Goal: Task Accomplishment & Management: Manage account settings

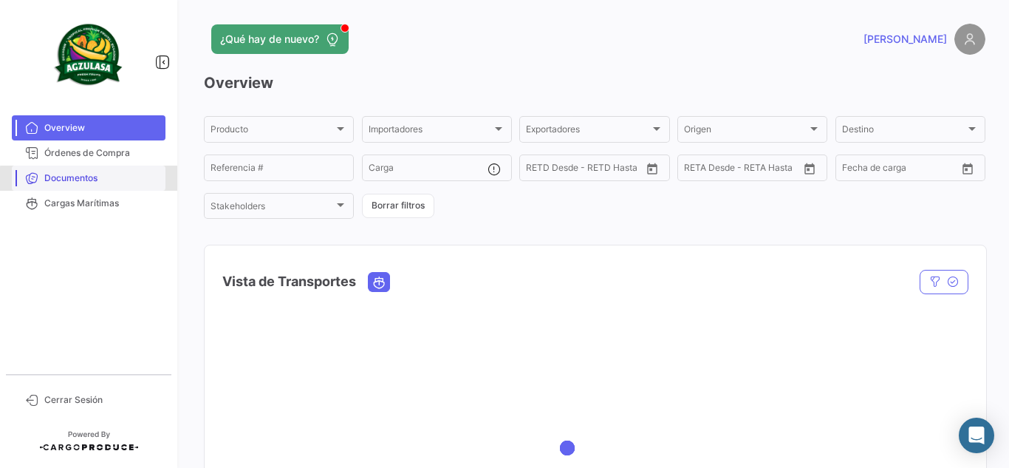
click at [131, 181] on span "Documentos" at bounding box center [101, 177] width 115 height 13
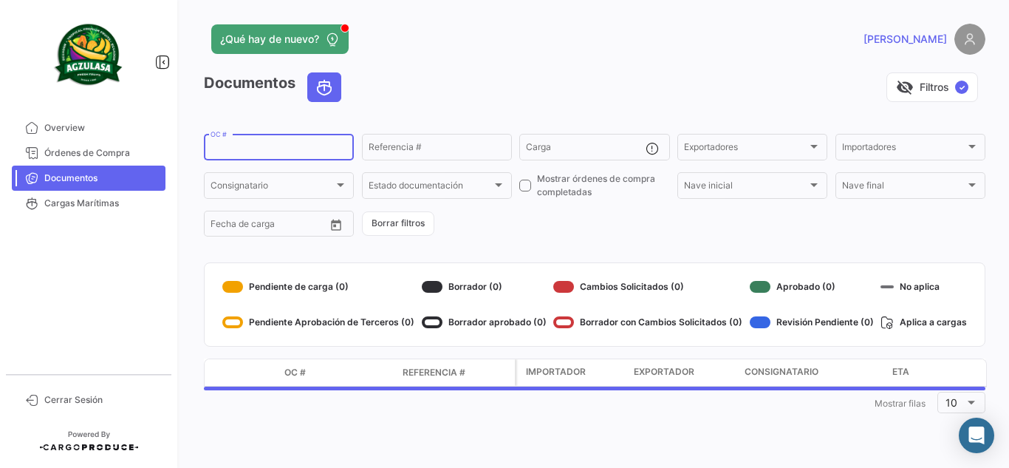
click at [261, 151] on input "OC #" at bounding box center [279, 149] width 137 height 10
paste input "GQL0410123"
type input "GQL0410123"
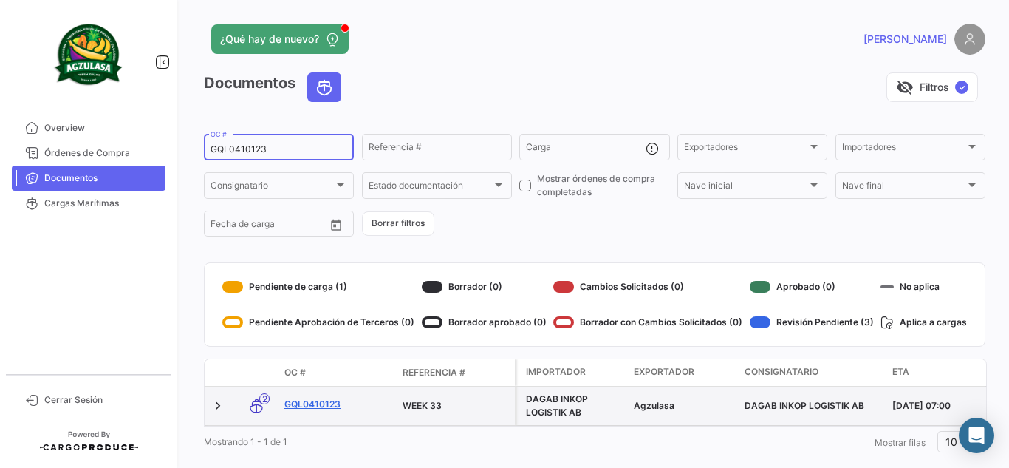
click at [292, 408] on link "GQL0410123" at bounding box center [337, 403] width 106 height 13
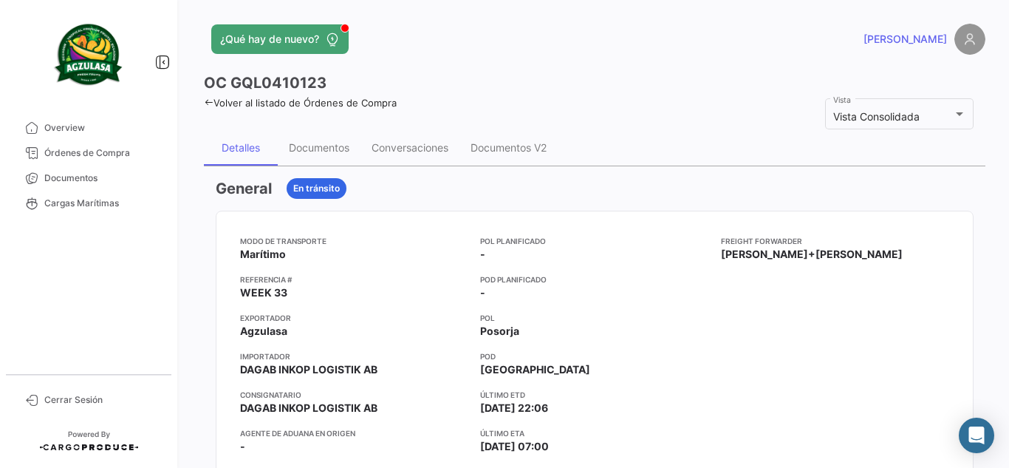
click at [561, 185] on div "General En tránsito" at bounding box center [595, 188] width 758 height 21
click at [342, 153] on div "Documentos" at bounding box center [319, 147] width 61 height 13
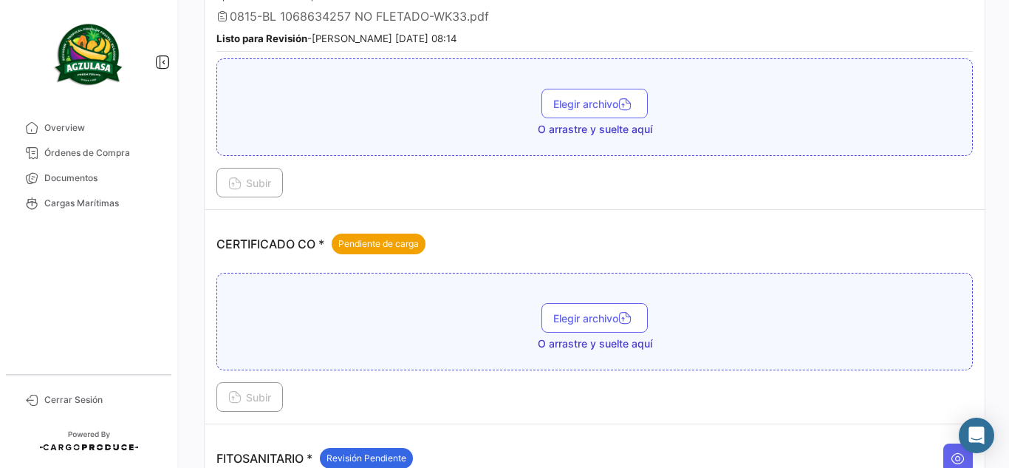
scroll to position [443, 0]
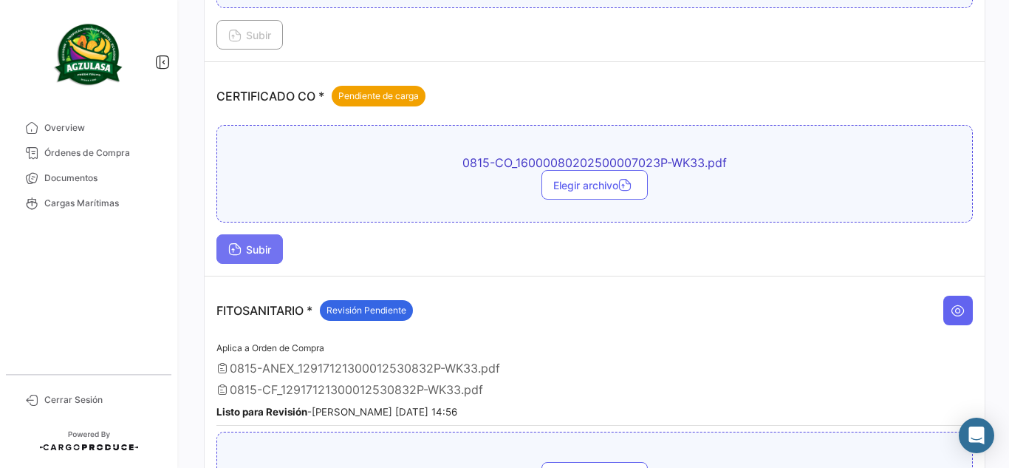
click at [260, 245] on span "Subir" at bounding box center [249, 249] width 43 height 13
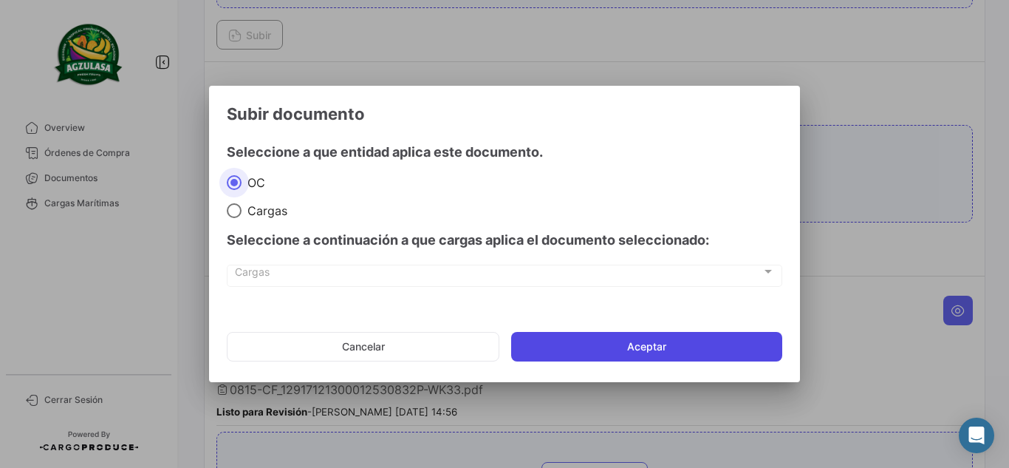
click at [628, 346] on button "Aceptar" at bounding box center [646, 347] width 271 height 30
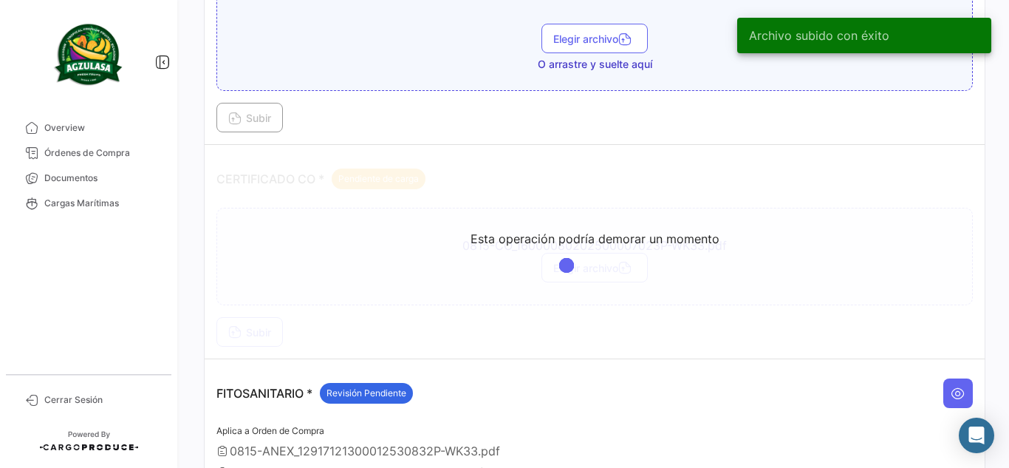
scroll to position [290, 0]
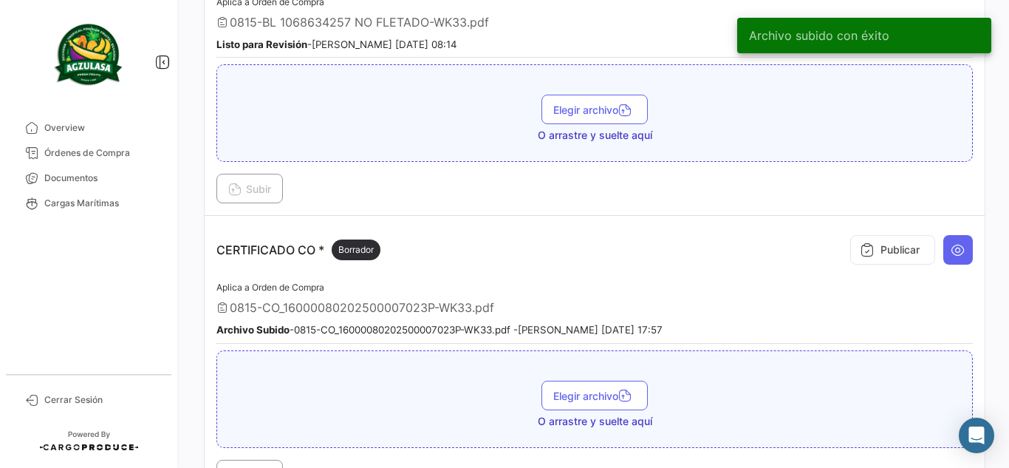
click at [879, 241] on button "Publicar" at bounding box center [892, 250] width 85 height 30
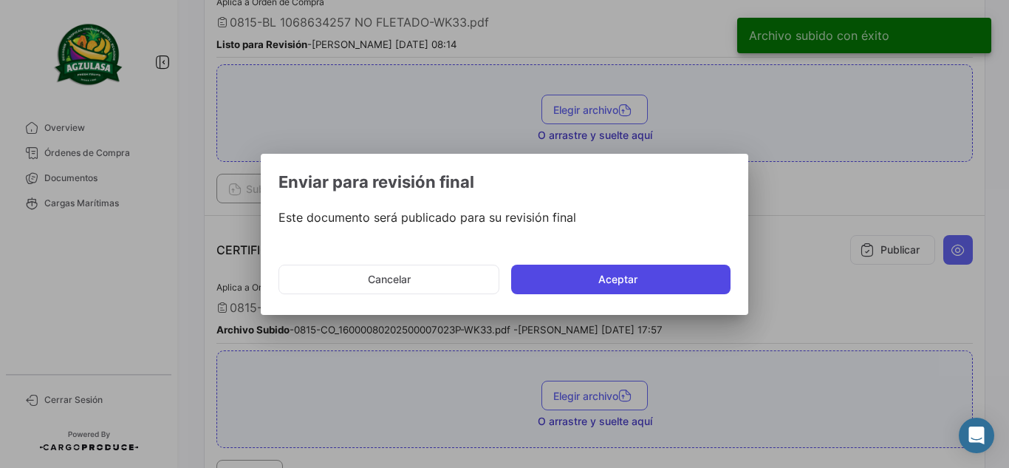
click at [543, 282] on button "Aceptar" at bounding box center [620, 280] width 219 height 30
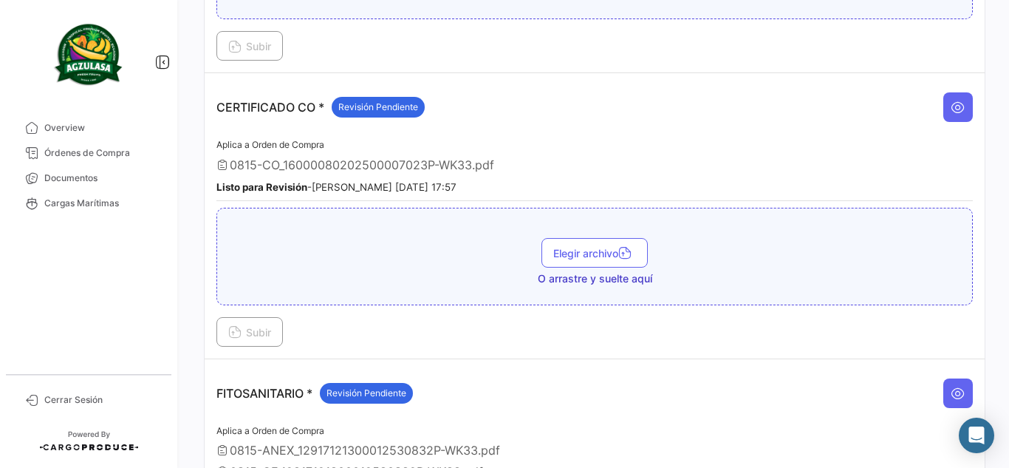
scroll to position [437, 0]
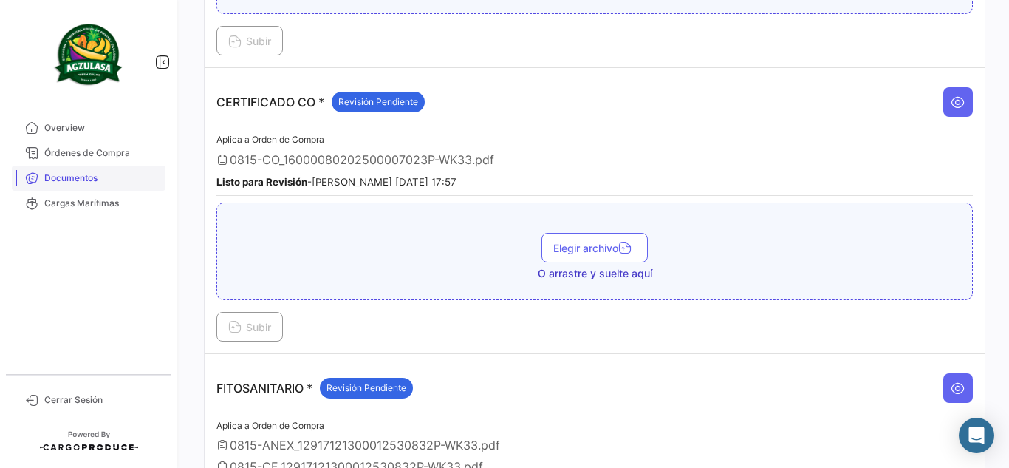
click at [121, 183] on span "Documentos" at bounding box center [101, 177] width 115 height 13
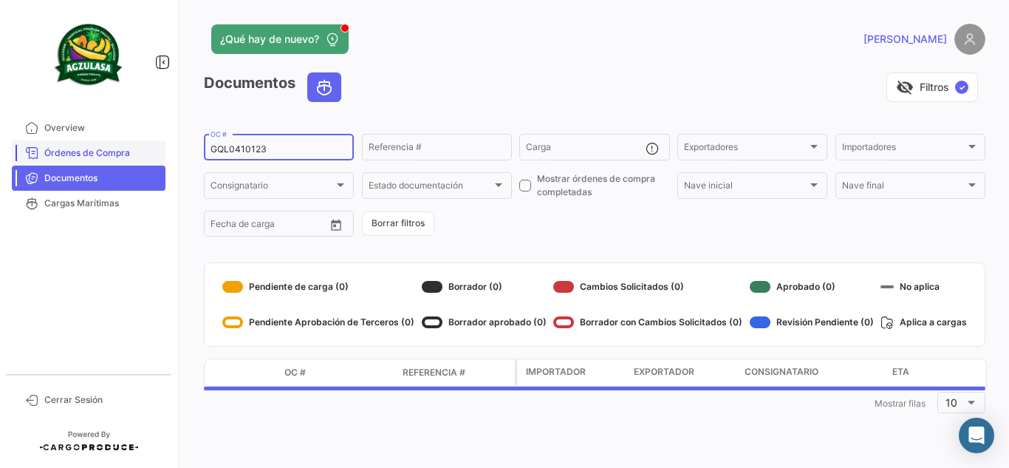
drag, startPoint x: 303, startPoint y: 148, endPoint x: 141, endPoint y: 149, distance: 161.8
click at [159, 150] on mat-sidenav-container "Overview Órdenes de Compra Documentos Cargas Marítimas Cerrar Sesión ¿Qué hay d…" at bounding box center [504, 234] width 1009 height 468
paste input "09241"
type input "GQL0409241"
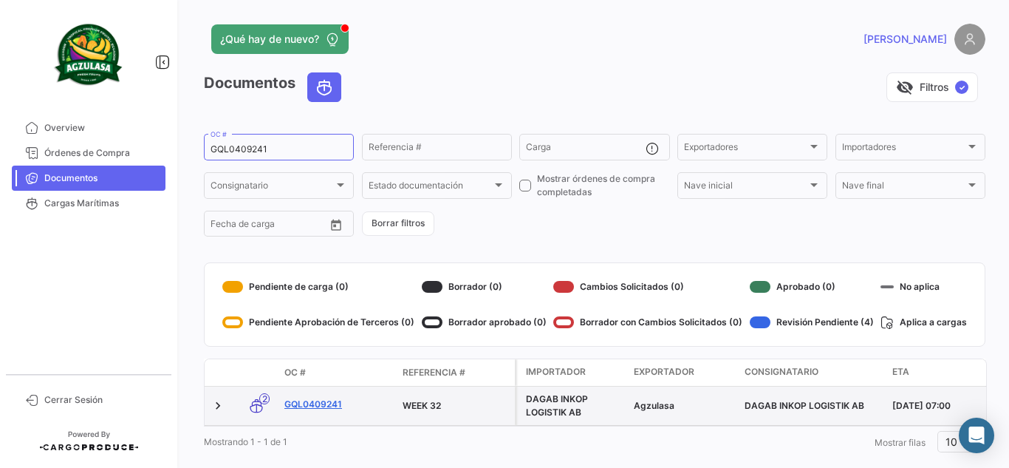
click at [322, 405] on link "GQL0409241" at bounding box center [337, 403] width 106 height 13
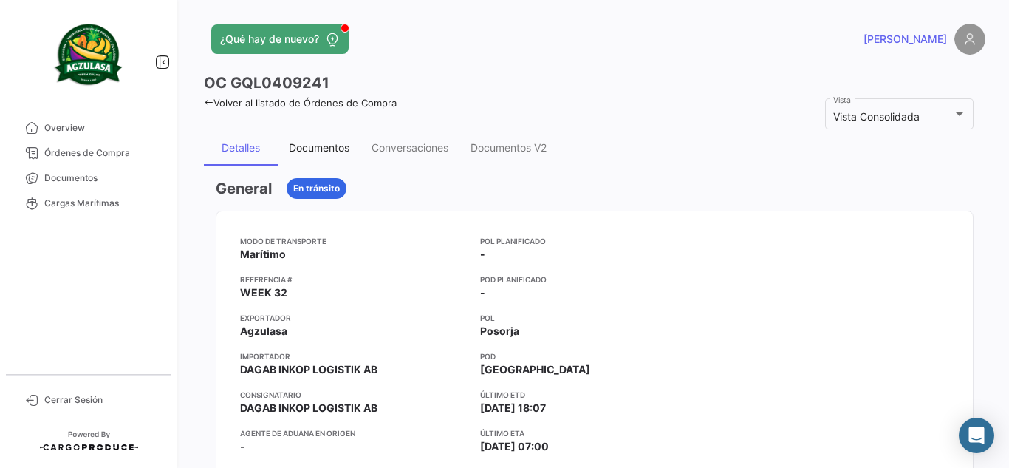
click at [297, 156] on div "Documentos" at bounding box center [319, 147] width 83 height 35
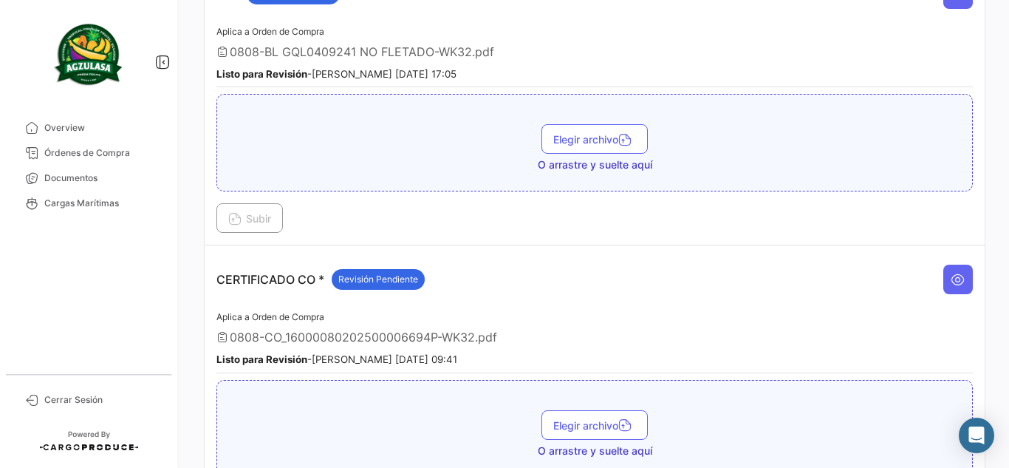
scroll to position [517, 0]
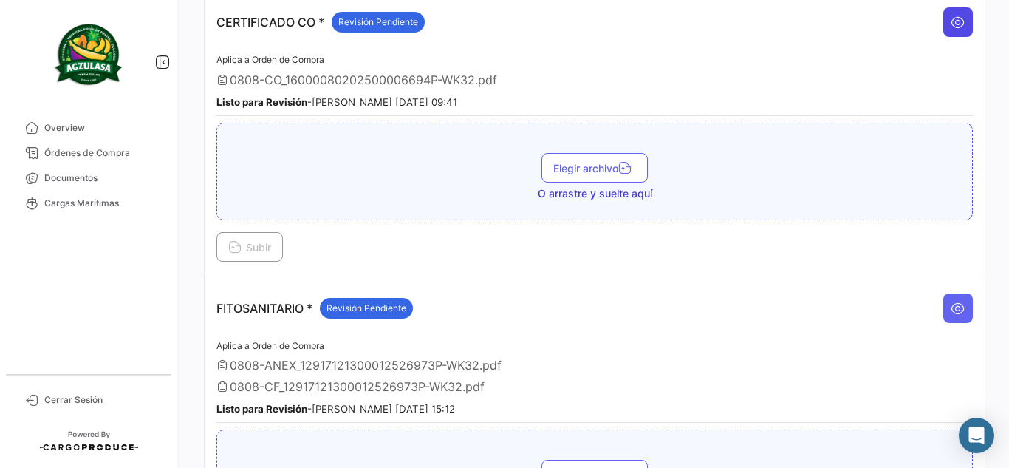
click at [951, 20] on icon at bounding box center [958, 22] width 15 height 15
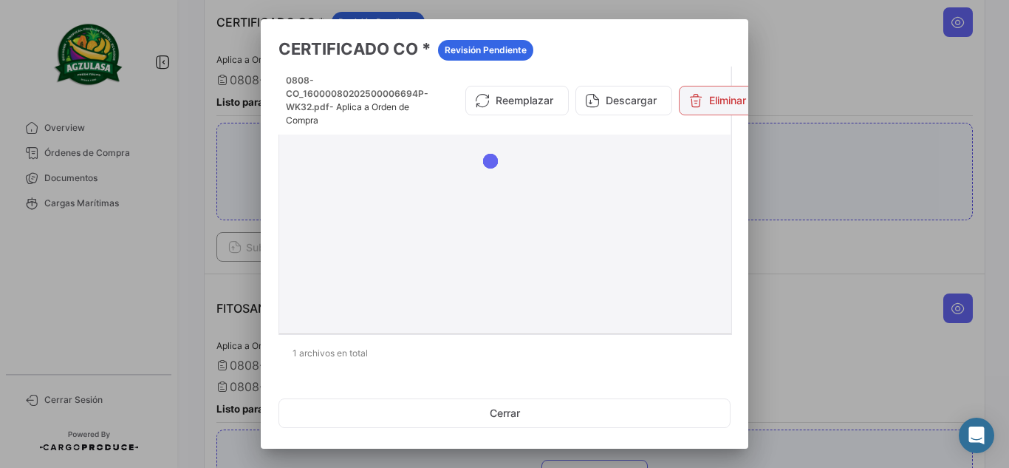
click at [711, 100] on button "Eliminar" at bounding box center [717, 101] width 77 height 30
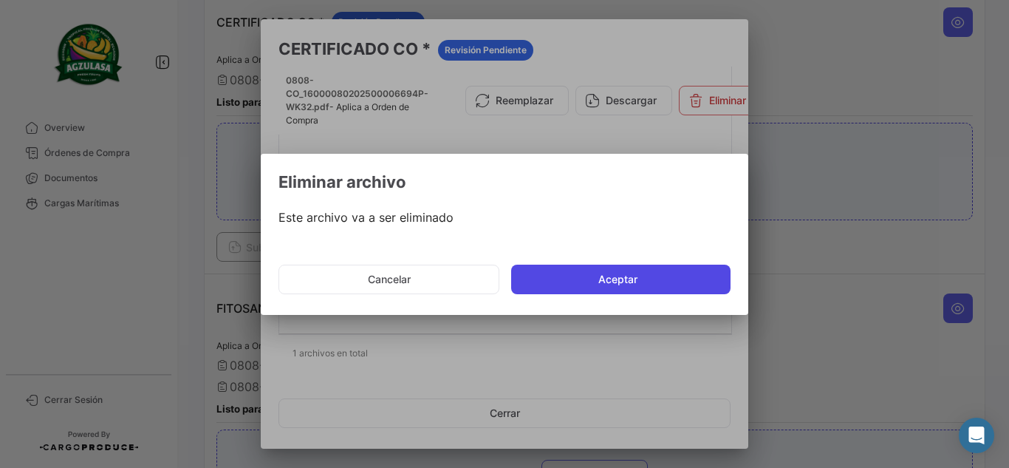
click at [564, 268] on button "Aceptar" at bounding box center [620, 280] width 219 height 30
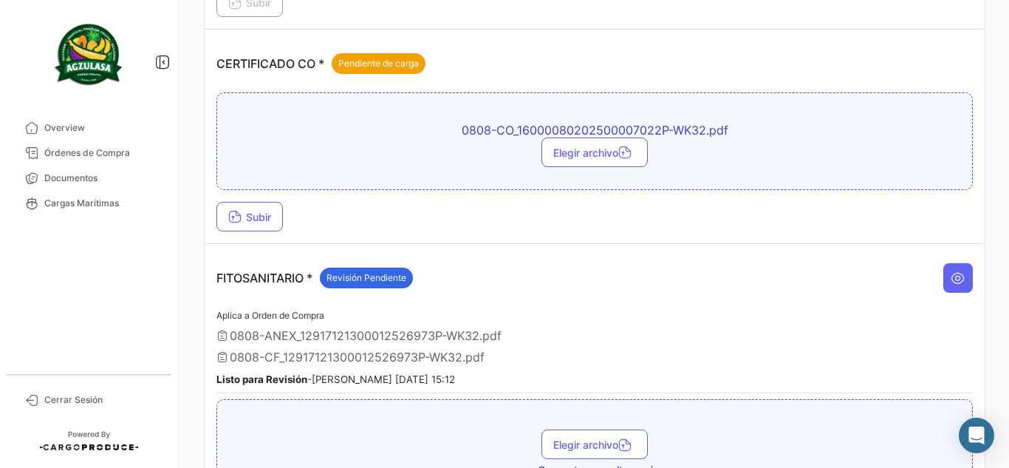
scroll to position [443, 0]
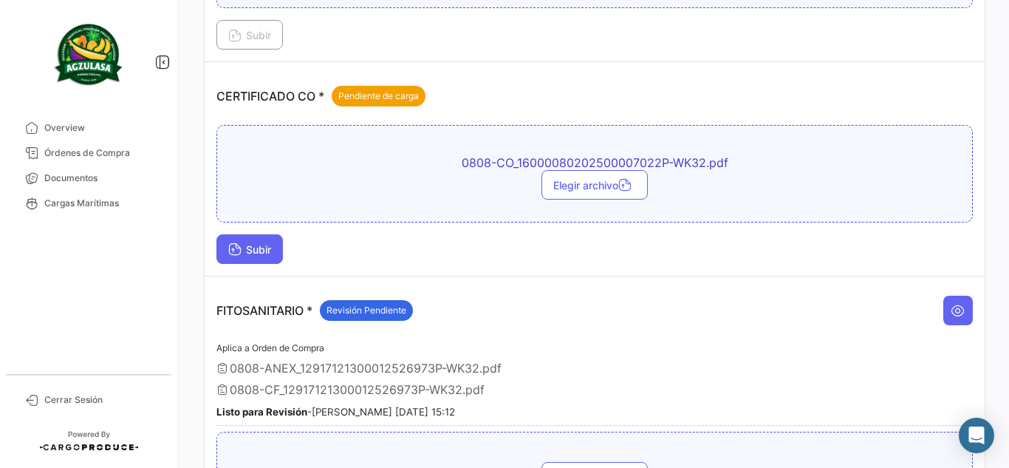
click at [261, 236] on button "Subir" at bounding box center [249, 249] width 66 height 30
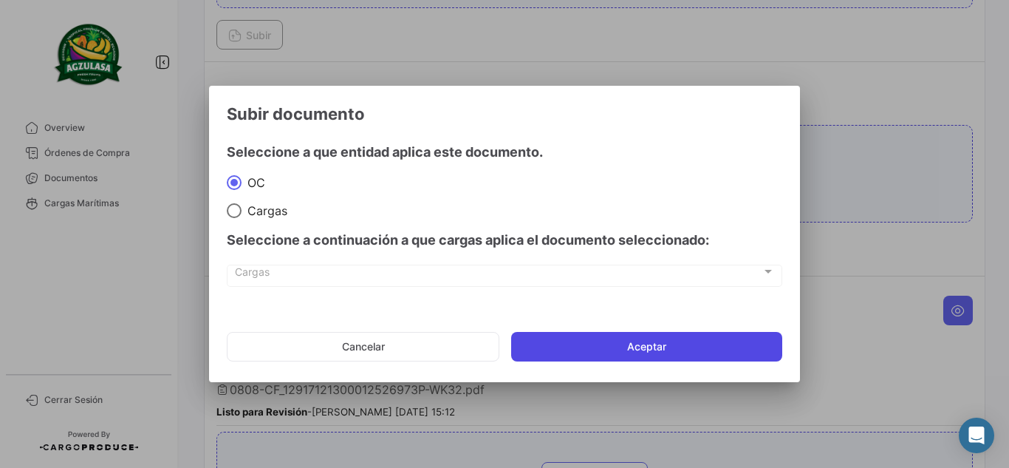
click at [607, 341] on button "Aceptar" at bounding box center [646, 347] width 271 height 30
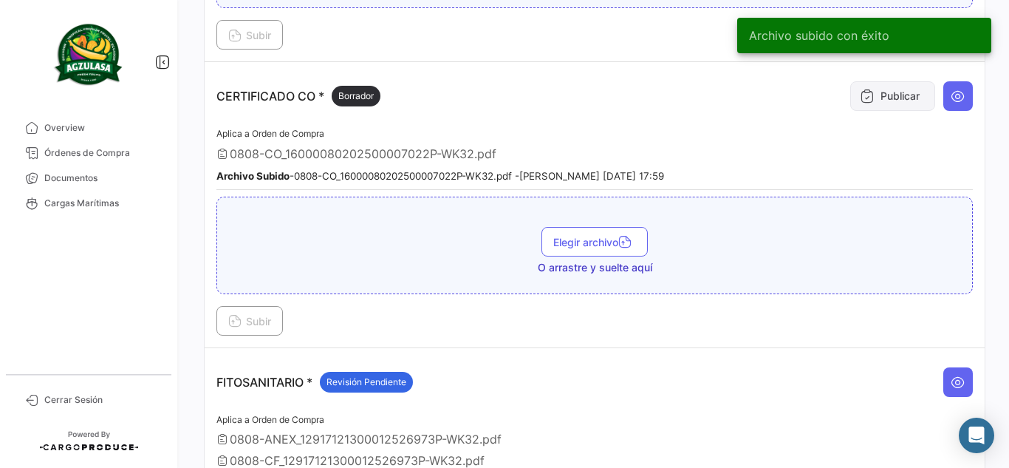
click at [881, 86] on button "Publicar" at bounding box center [892, 96] width 85 height 30
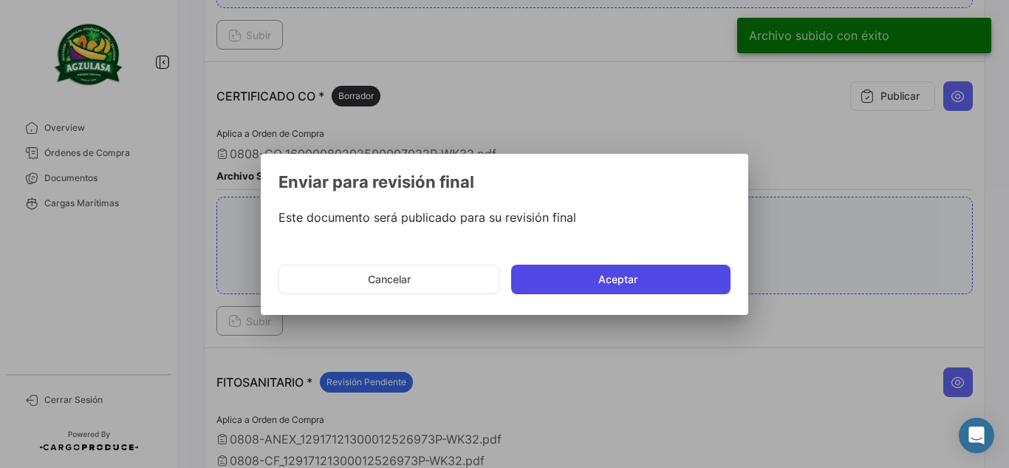
click at [612, 275] on button "Aceptar" at bounding box center [620, 280] width 219 height 30
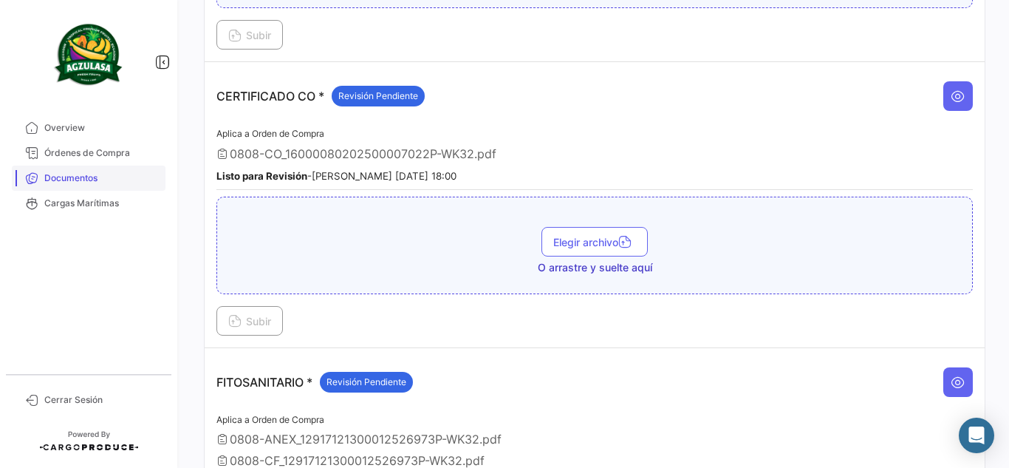
click at [103, 180] on span "Documentos" at bounding box center [101, 177] width 115 height 13
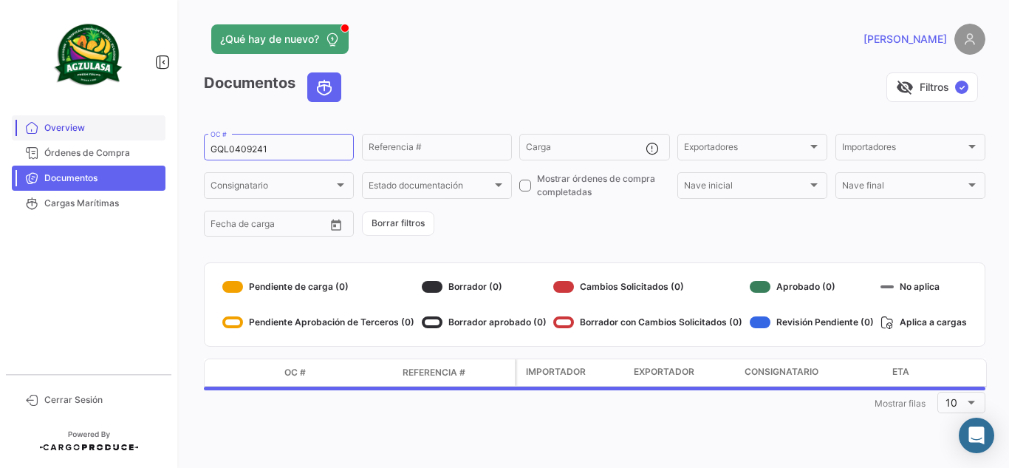
drag, startPoint x: 298, startPoint y: 144, endPoint x: 135, endPoint y: 128, distance: 163.4
click at [141, 129] on mat-sidenav-container "Overview Órdenes de Compra Documentos Cargas Marítimas Cerrar Sesión ¿Qué hay d…" at bounding box center [504, 234] width 1009 height 468
paste input "100"
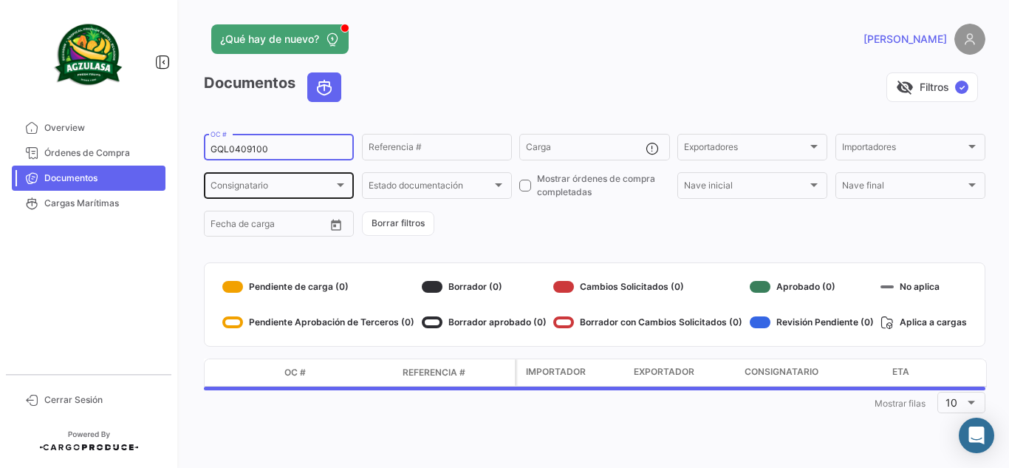
type input "GQL0409100"
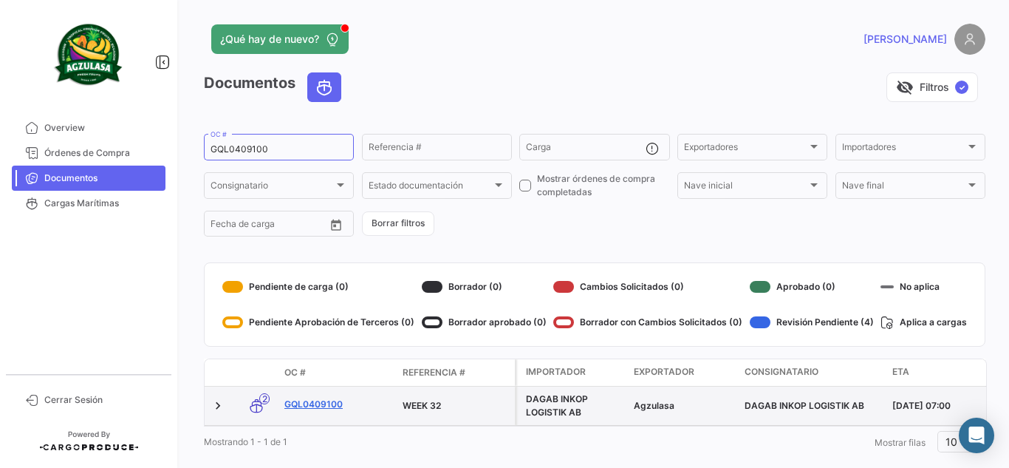
click at [334, 403] on link "GQL0409100" at bounding box center [337, 403] width 106 height 13
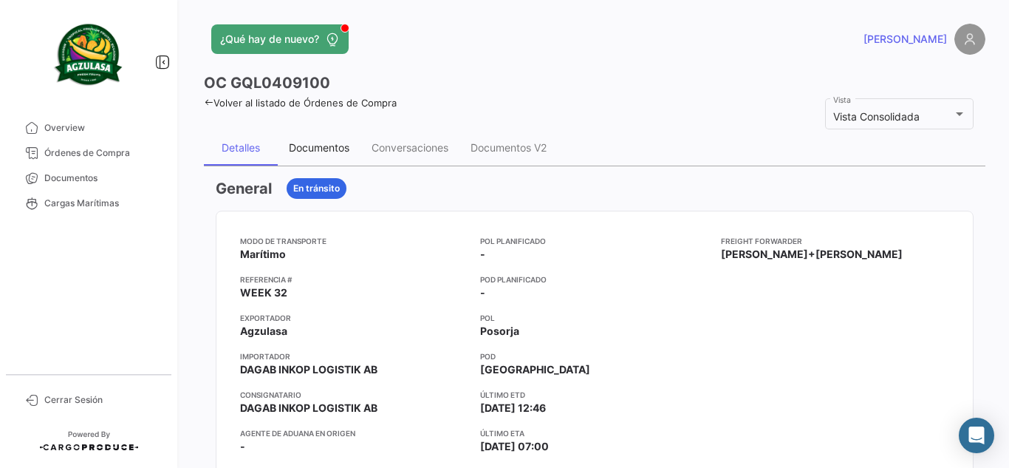
click at [352, 155] on div "Documentos" at bounding box center [319, 147] width 83 height 35
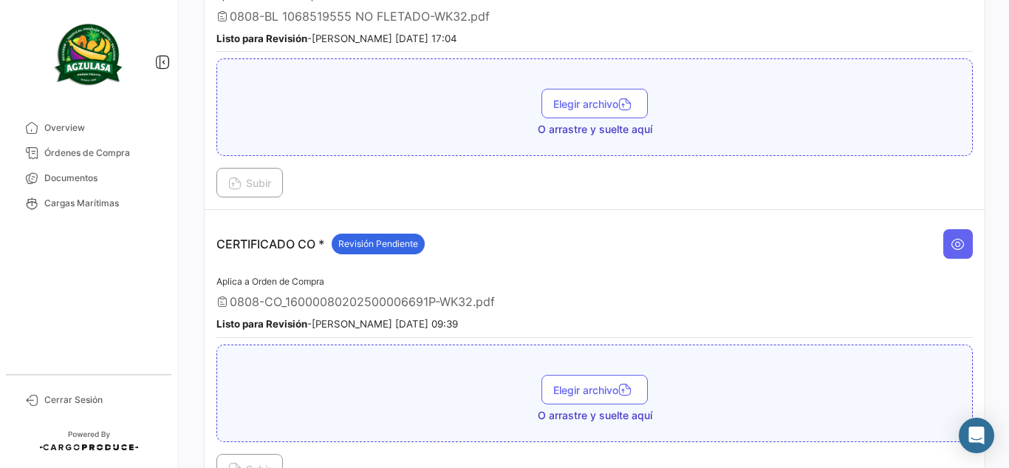
scroll to position [443, 0]
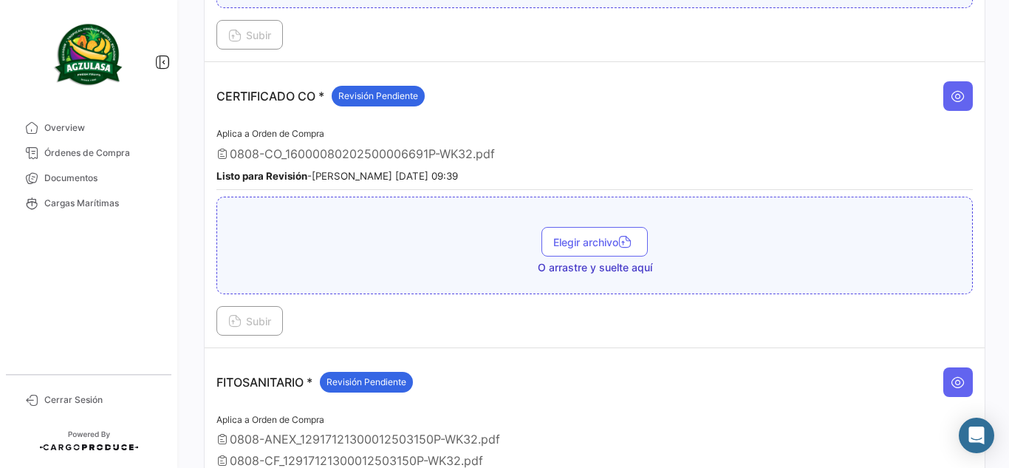
click at [966, 92] on td "CERTIFICADO CO * Revisión Pendiente Aplica a Orden de Compra 0808-CO_1600008020…" at bounding box center [595, 204] width 780 height 285
click at [959, 92] on button at bounding box center [958, 96] width 30 height 30
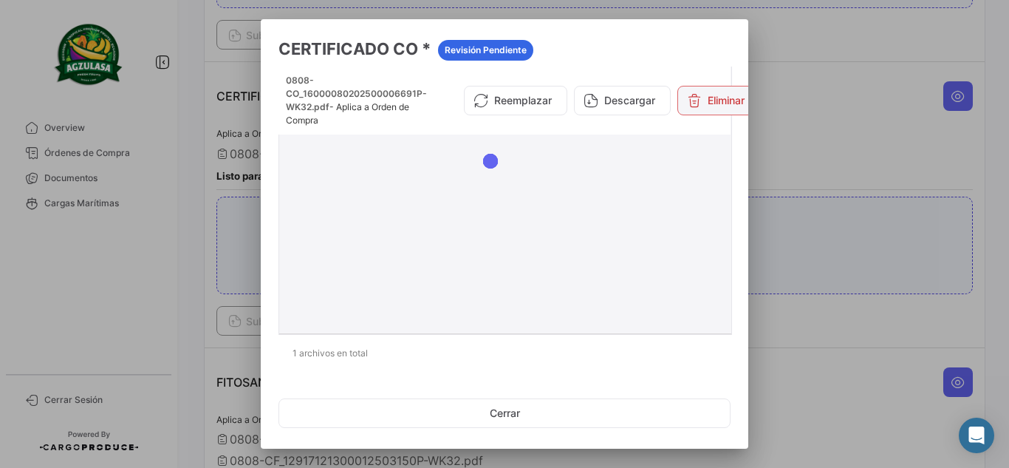
click at [709, 97] on button "Eliminar" at bounding box center [716, 101] width 77 height 30
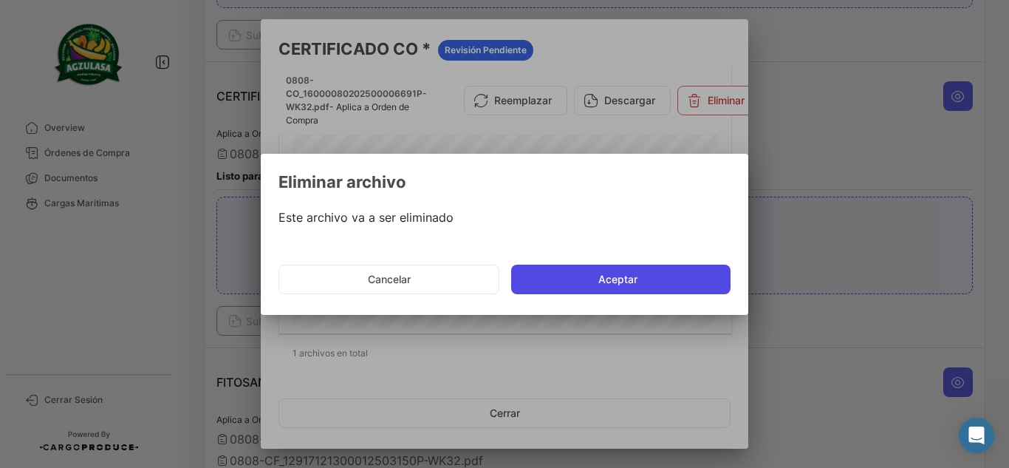
click at [571, 279] on button "Aceptar" at bounding box center [620, 280] width 219 height 30
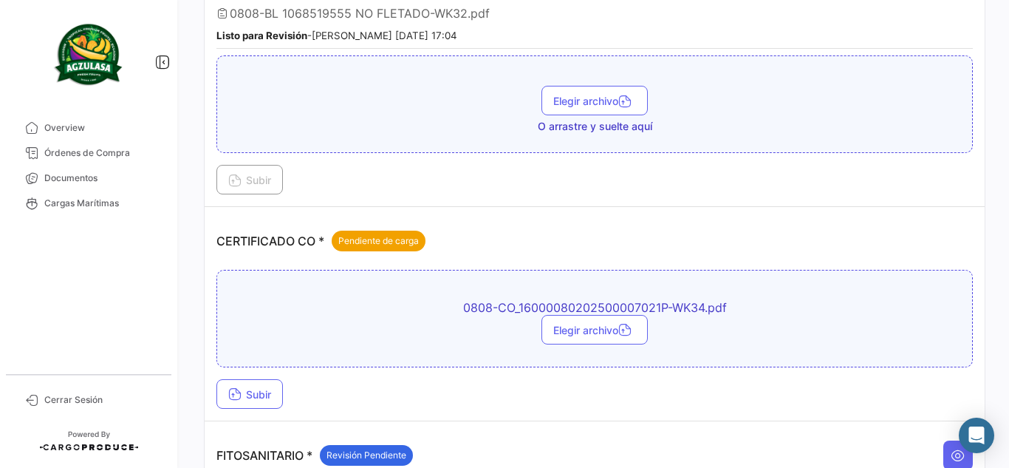
scroll to position [296, 0]
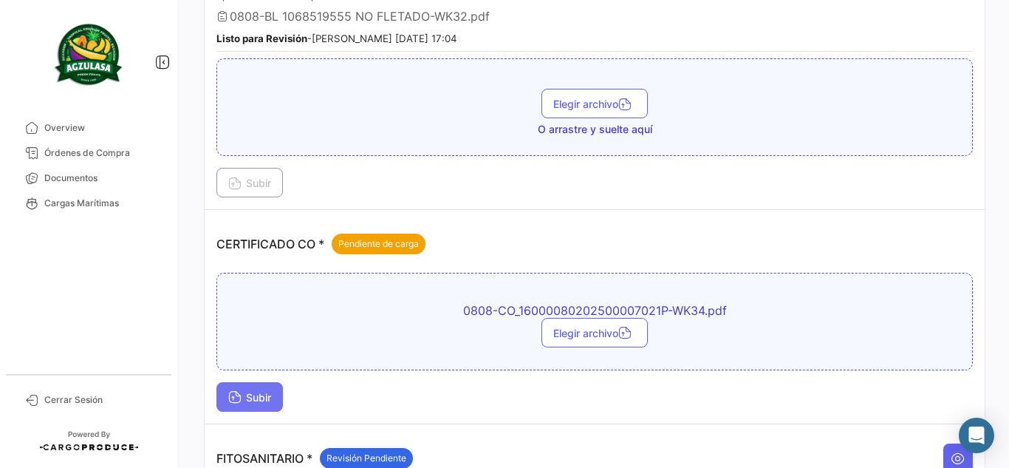
click at [268, 406] on button "Subir" at bounding box center [249, 397] width 66 height 30
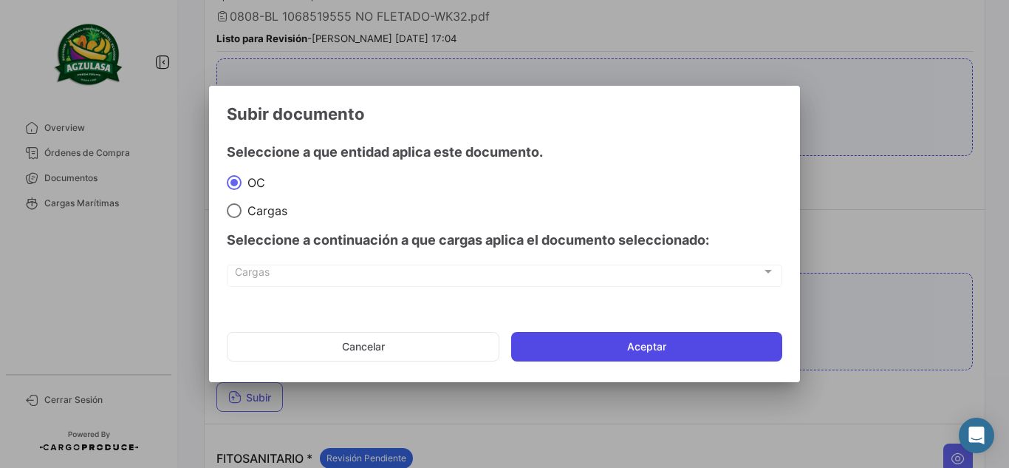
click at [565, 348] on button "Aceptar" at bounding box center [646, 347] width 271 height 30
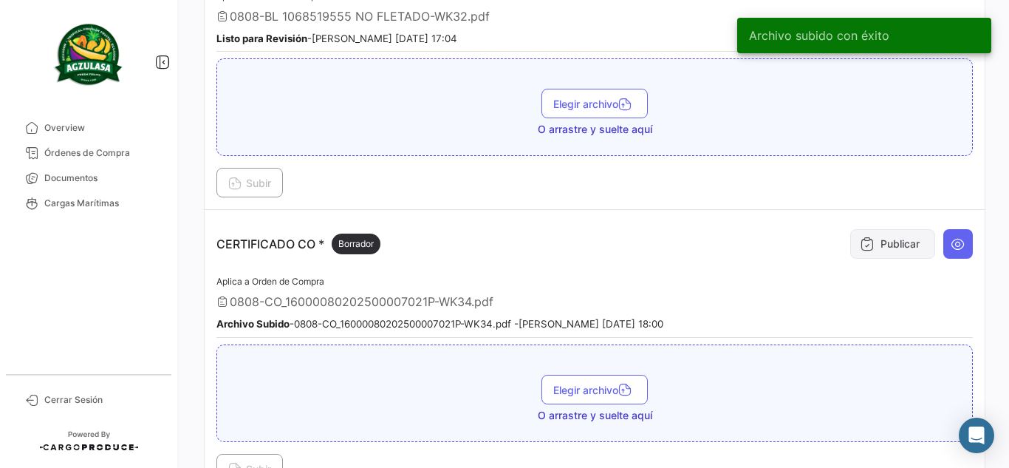
click at [875, 252] on button "Publicar" at bounding box center [892, 244] width 85 height 30
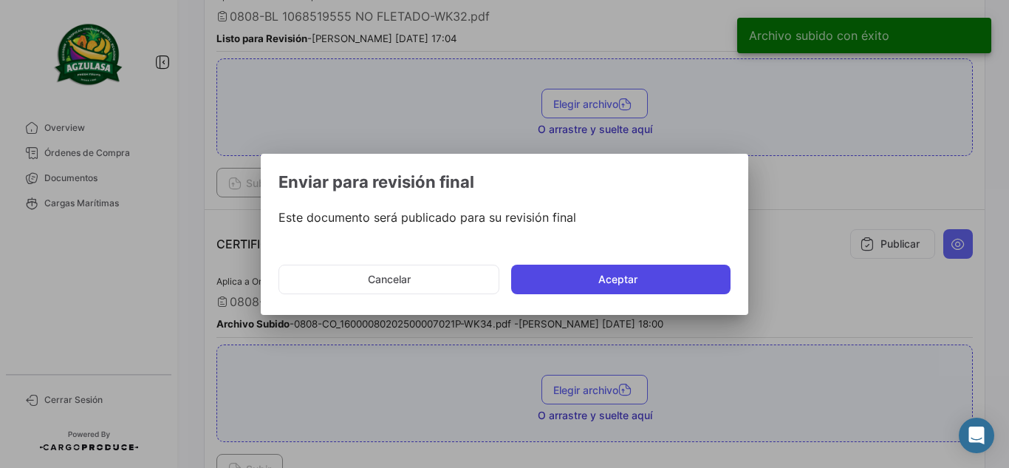
click at [676, 283] on button "Aceptar" at bounding box center [620, 280] width 219 height 30
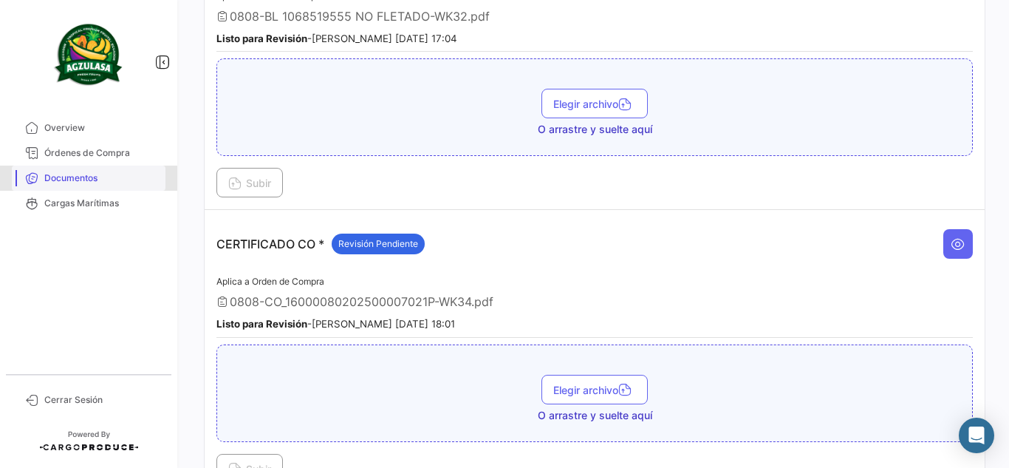
click at [76, 181] on span "Documentos" at bounding box center [101, 177] width 115 height 13
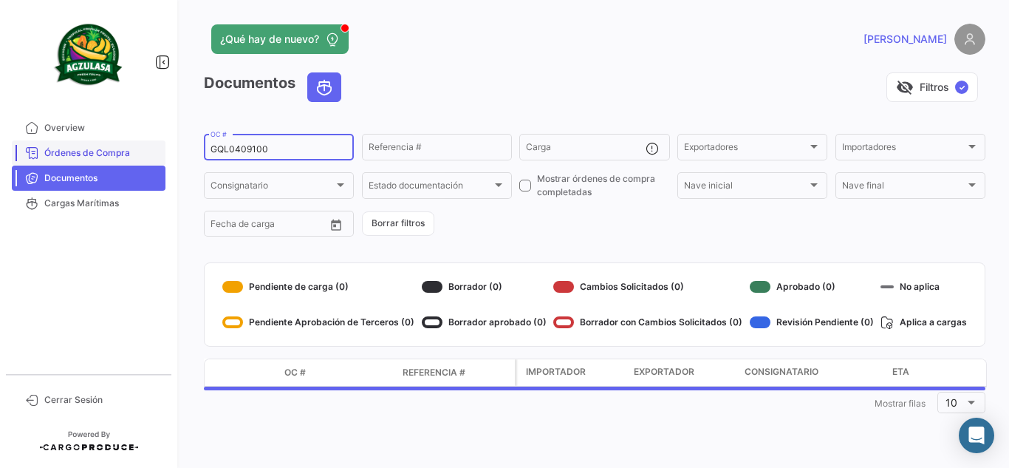
drag, startPoint x: 288, startPoint y: 154, endPoint x: 129, endPoint y: 154, distance: 159.6
click at [129, 153] on mat-sidenav-container "Overview Órdenes de Compra Documentos Cargas Marítimas Cerrar Sesión ¿Qué hay d…" at bounding box center [504, 234] width 1009 height 468
